Goal: Transaction & Acquisition: Purchase product/service

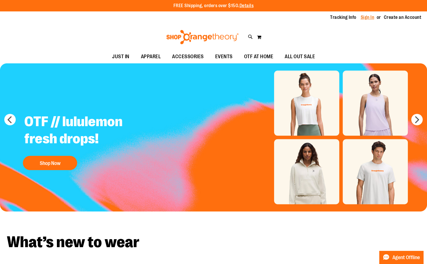
click at [368, 20] on link "Sign In" at bounding box center [368, 17] width 14 height 6
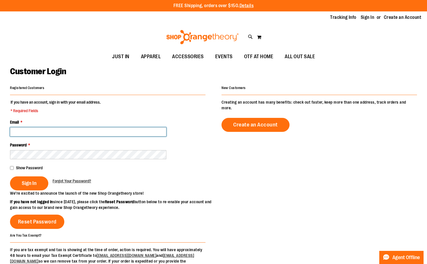
click at [18, 135] on input "Email *" at bounding box center [88, 131] width 156 height 9
type input "**********"
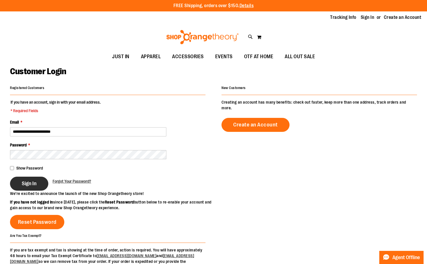
click at [37, 186] on span "Sign In" at bounding box center [29, 184] width 15 height 6
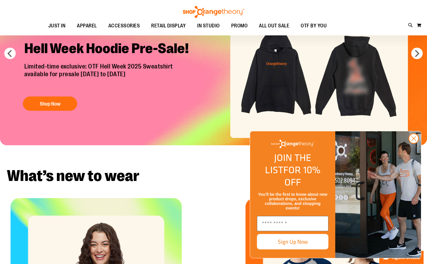
scroll to position [29, 0]
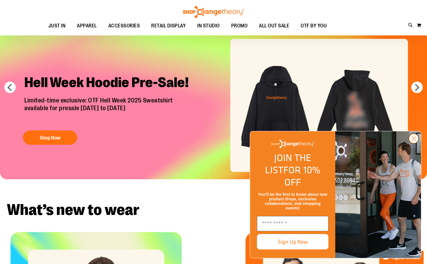
click at [411, 143] on circle "Close dialog" at bounding box center [413, 138] width 9 height 9
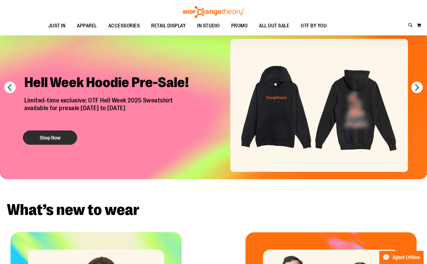
click at [57, 133] on button "Shop Now" at bounding box center [50, 138] width 54 height 14
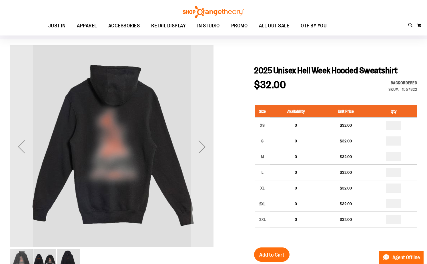
scroll to position [58, 0]
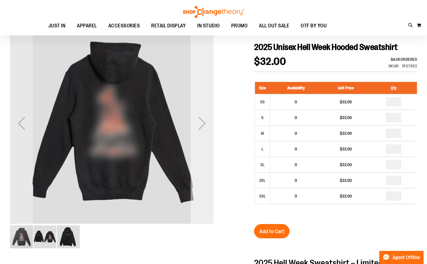
click at [211, 132] on div "Next" at bounding box center [202, 123] width 23 height 23
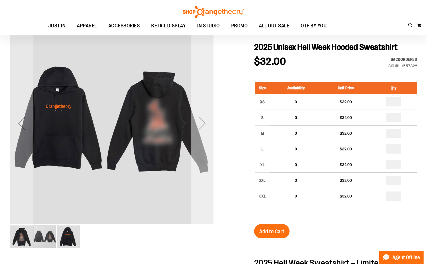
click at [202, 199] on div "Next" at bounding box center [202, 123] width 23 height 203
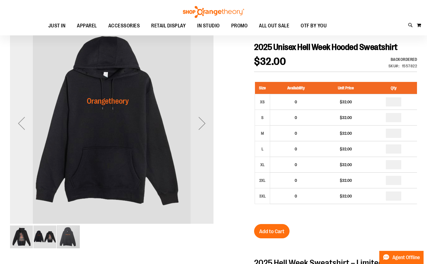
click at [22, 148] on div "Previous" at bounding box center [21, 123] width 23 height 203
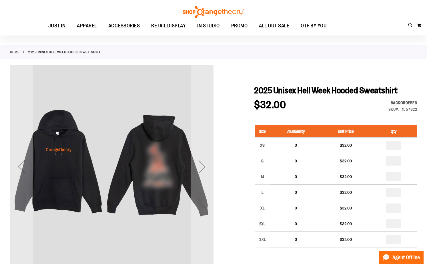
scroll to position [0, 0]
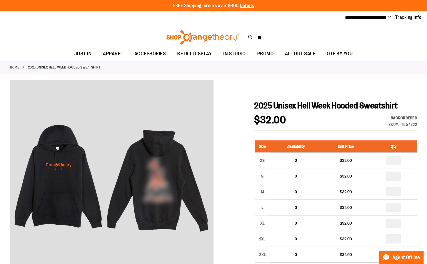
click at [20, 64] on div "Home 2025 Unisex Hell Week Hooded Sweatshirt" at bounding box center [213, 68] width 427 height 14
click at [19, 66] on link "Home" at bounding box center [14, 67] width 9 height 5
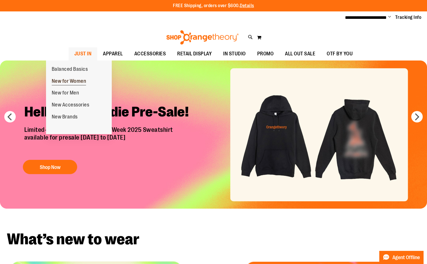
click at [63, 81] on span "New for Women" at bounding box center [69, 81] width 35 height 7
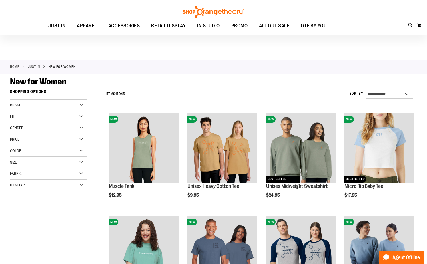
scroll to position [87, 0]
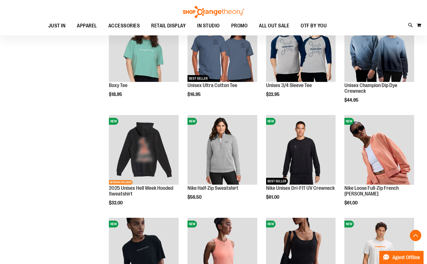
scroll to position [87, 0]
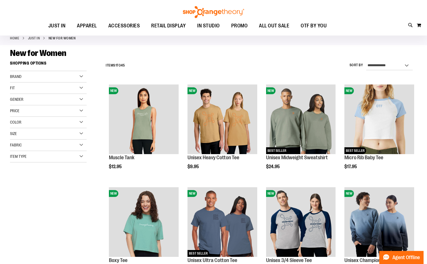
scroll to position [29, 0]
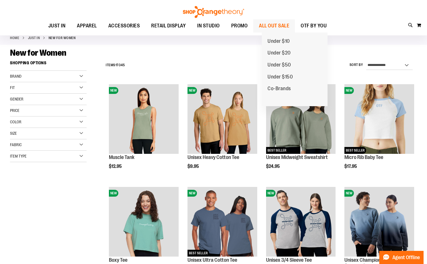
click at [276, 23] on span "ALL OUT SALE" at bounding box center [274, 25] width 30 height 13
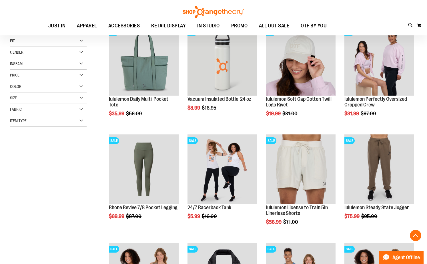
scroll to position [116, 0]
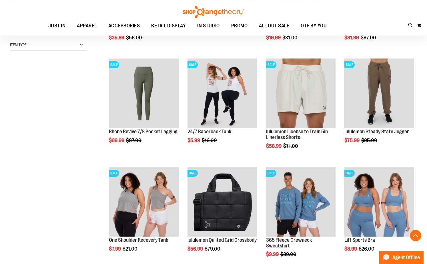
scroll to position [233, 0]
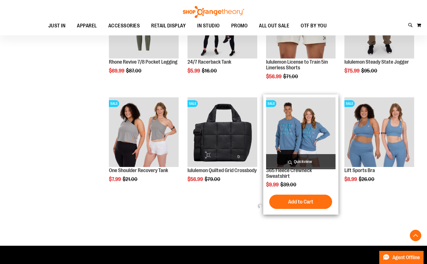
click at [290, 117] on img "product" at bounding box center [301, 132] width 70 height 70
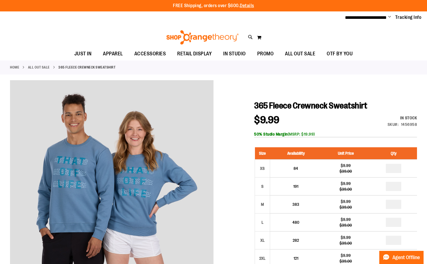
scroll to position [116, 0]
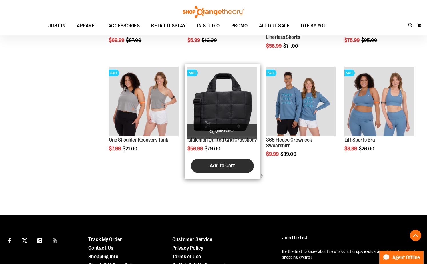
scroll to position [140, 0]
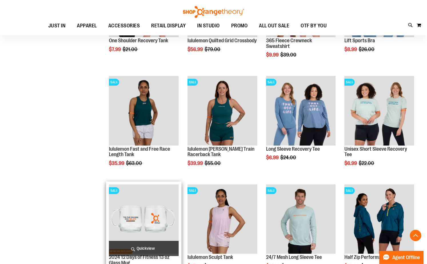
scroll to position [373, 0]
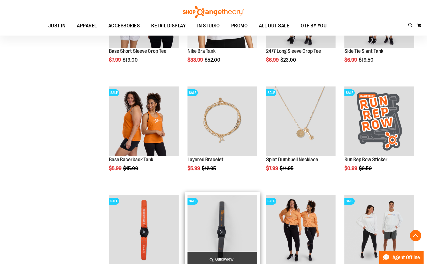
scroll to position [811, 0]
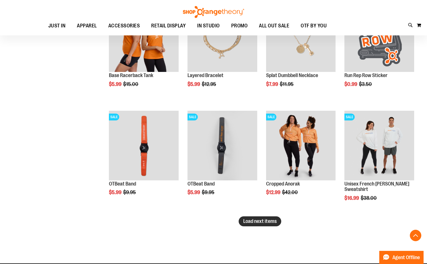
click at [251, 220] on span "Load next items" at bounding box center [259, 222] width 33 height 6
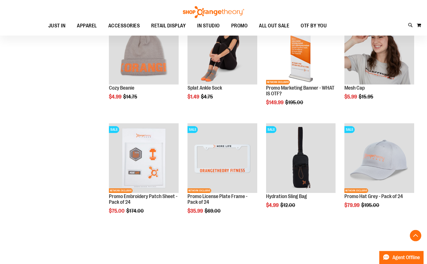
scroll to position [1131, 0]
